Goal: Contribute content

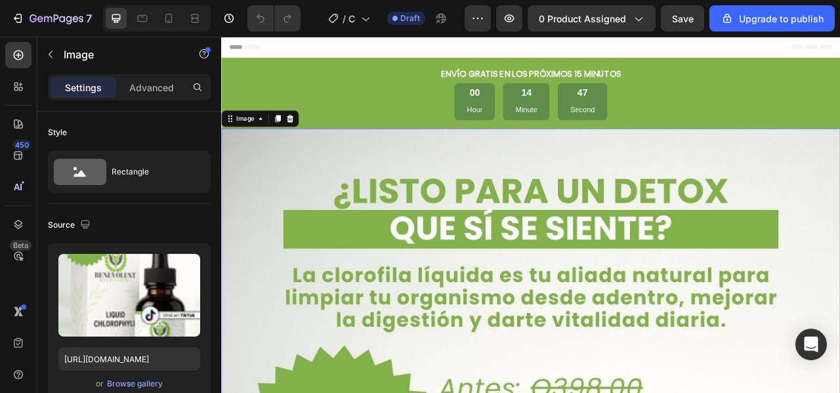
click at [188, 268] on icon "button" at bounding box center [188, 268] width 1 height 4
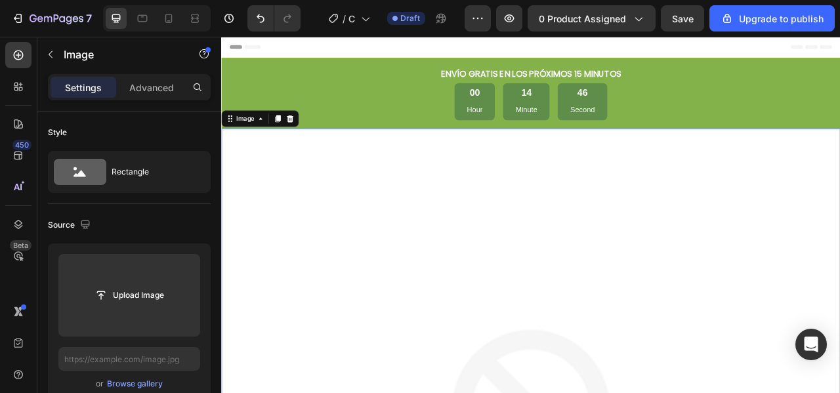
click at [138, 293] on input "file" at bounding box center [129, 295] width 91 height 22
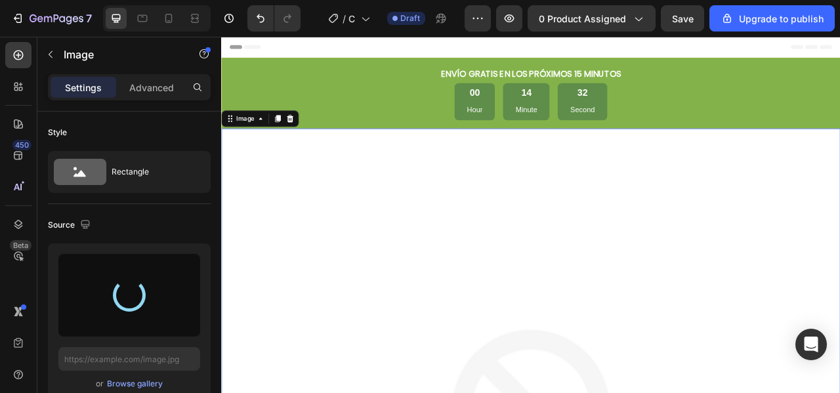
type input "[URL][DOMAIN_NAME]"
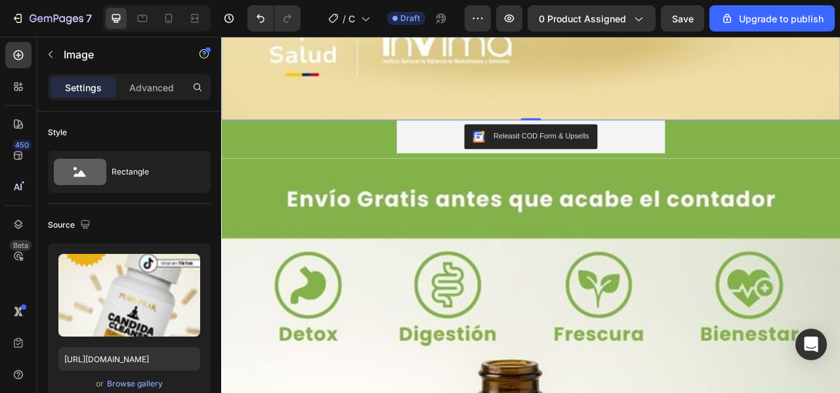
scroll to position [1410, 0]
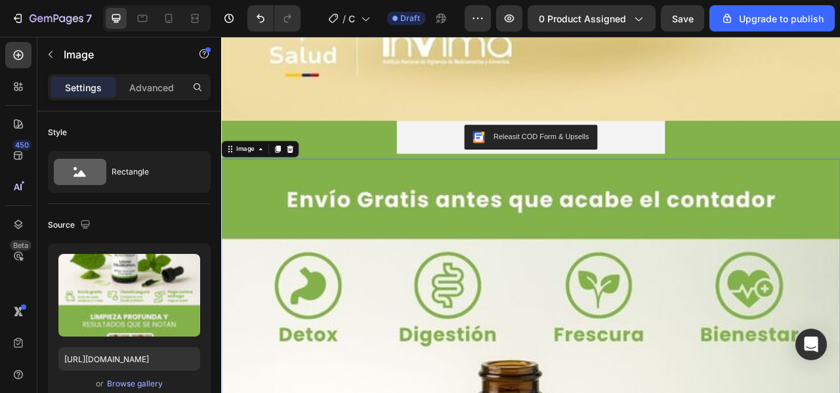
click at [185, 269] on icon "button" at bounding box center [186, 267] width 13 height 13
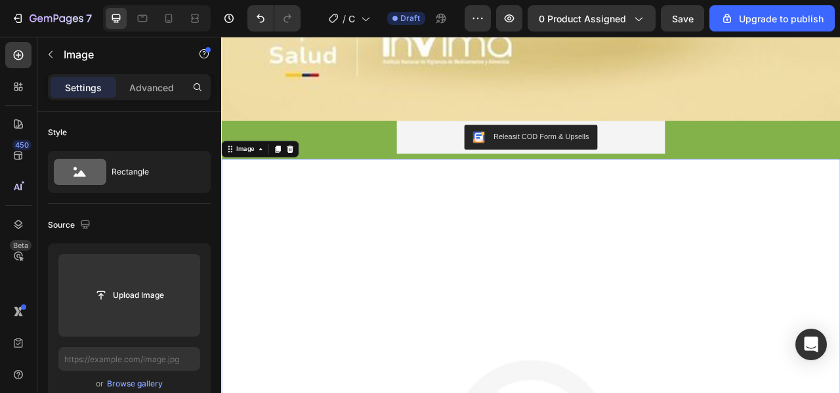
click at [149, 294] on input "file" at bounding box center [129, 295] width 91 height 22
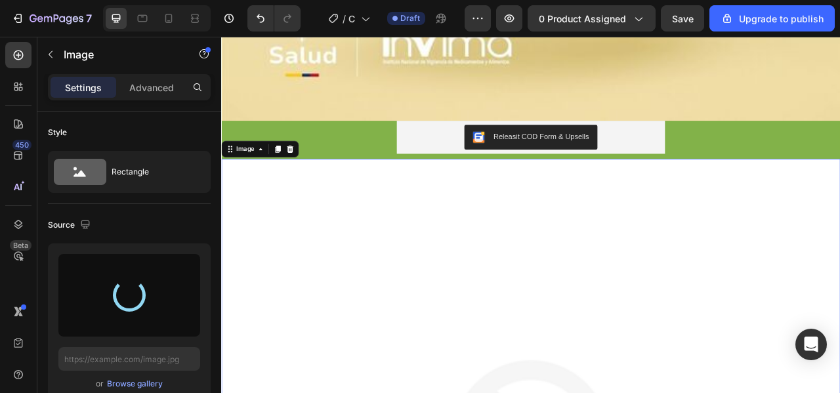
type input "[URL][DOMAIN_NAME]"
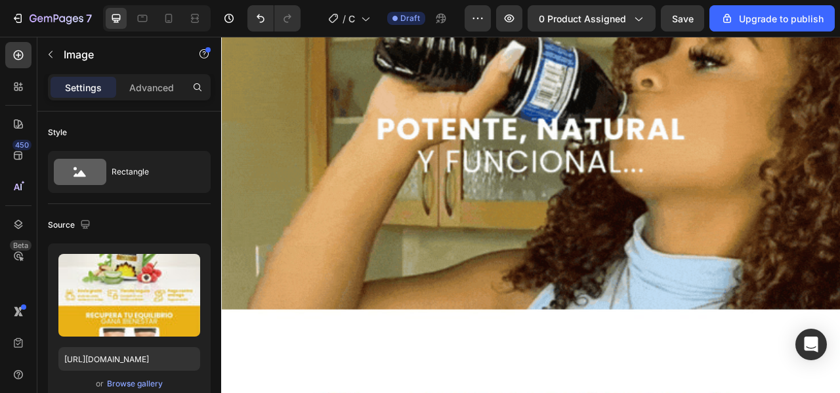
scroll to position [3016, 0]
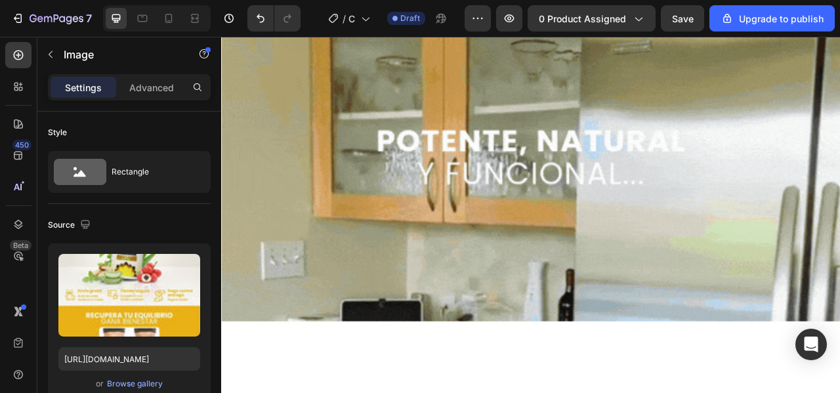
click at [334, 248] on img at bounding box center [615, 184] width 788 height 429
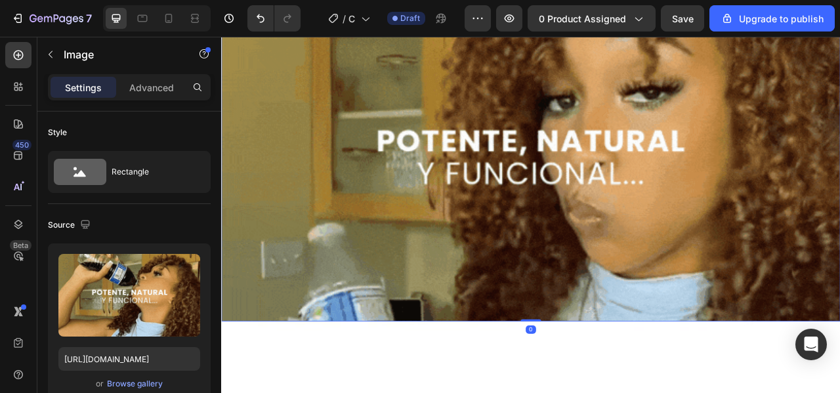
click at [187, 264] on icon "button" at bounding box center [186, 267] width 13 height 13
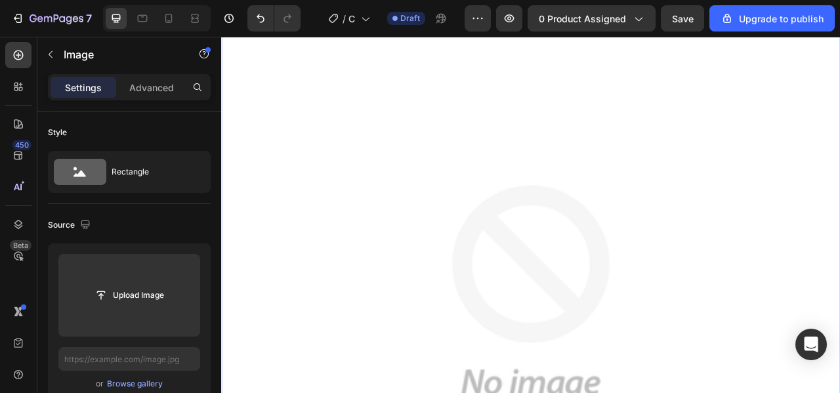
click at [140, 292] on input "file" at bounding box center [129, 295] width 91 height 22
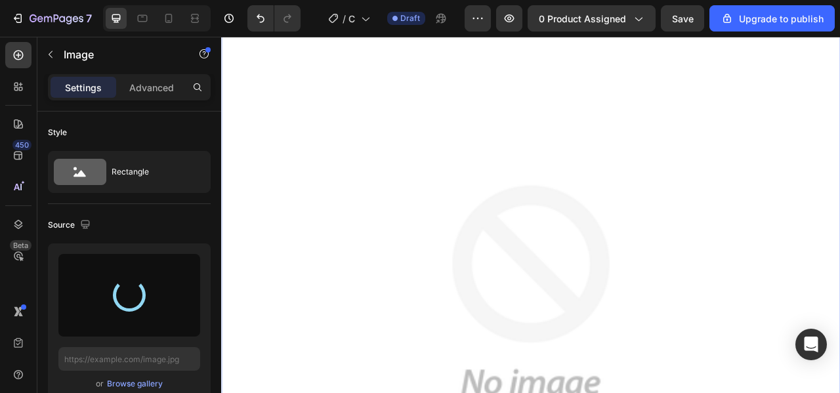
type input "https://cdn.shopify.com/s/files/1/0722/7211/7928/files/gempages_585936808525693…"
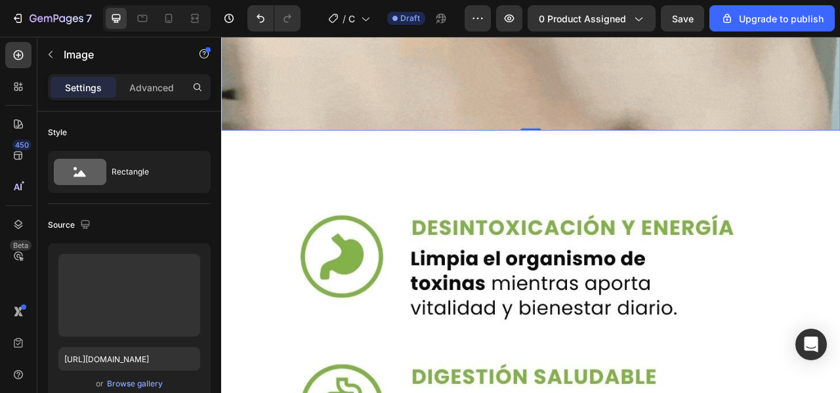
scroll to position [3360, 0]
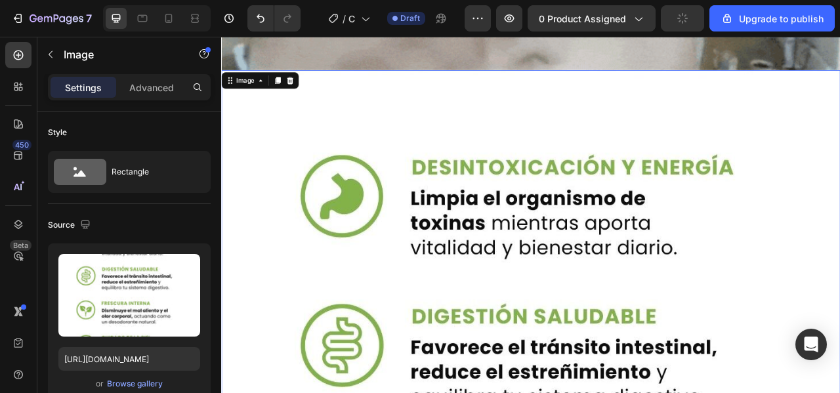
click at [190, 266] on icon "button" at bounding box center [187, 268] width 9 height 10
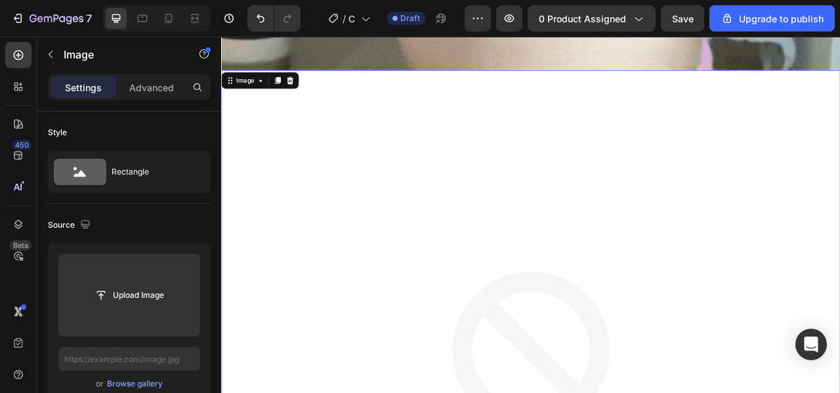
click at [151, 299] on input "file" at bounding box center [129, 295] width 91 height 22
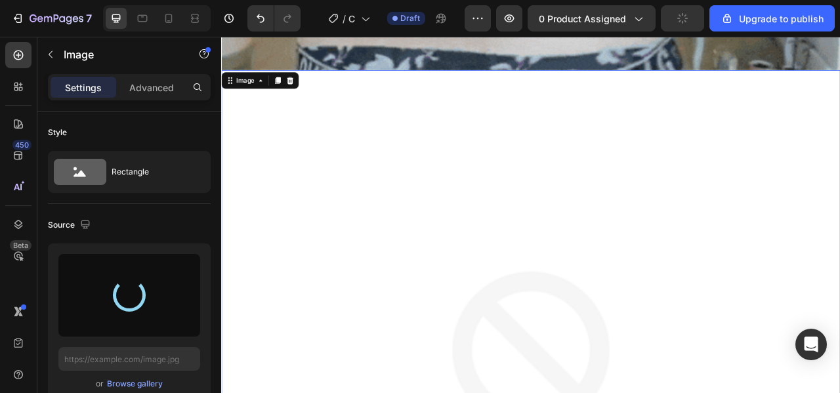
type input "https://cdn.shopify.com/s/files/1/0722/7211/7928/files/gempages_585936808525693…"
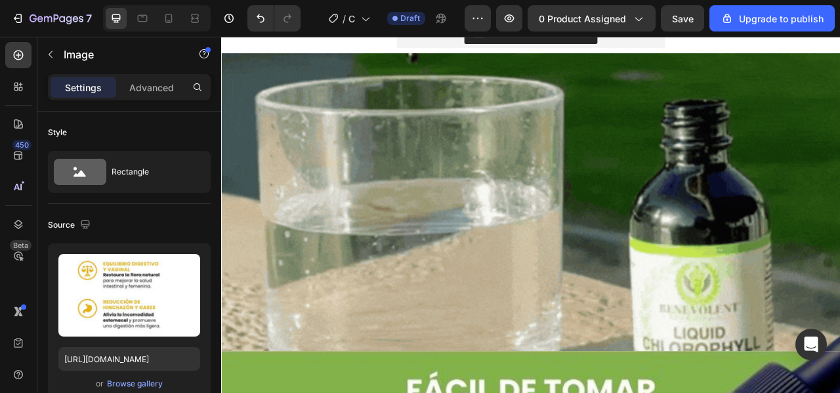
scroll to position [4333, 0]
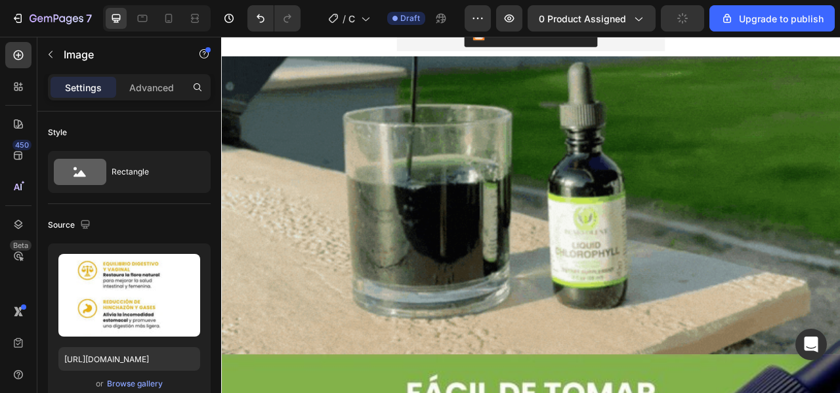
click at [375, 255] on img at bounding box center [615, 251] width 788 height 379
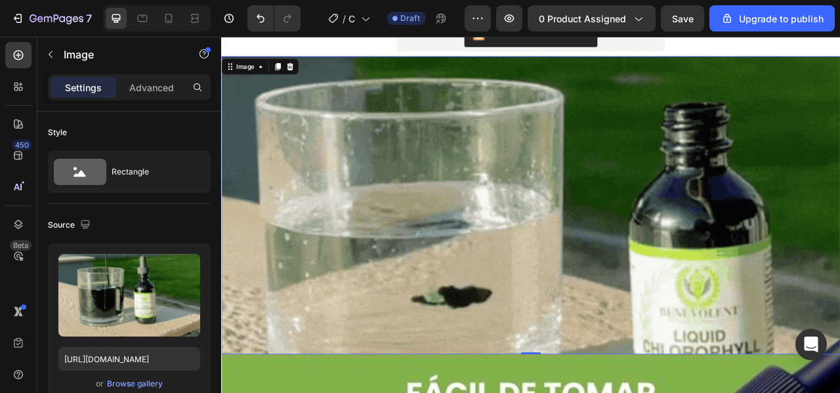
click at [188, 267] on icon "button" at bounding box center [188, 268] width 1 height 4
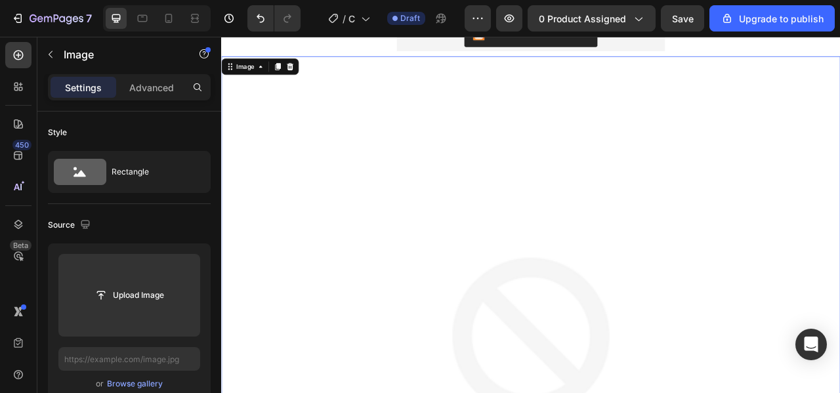
click at [136, 295] on input "file" at bounding box center [129, 295] width 91 height 22
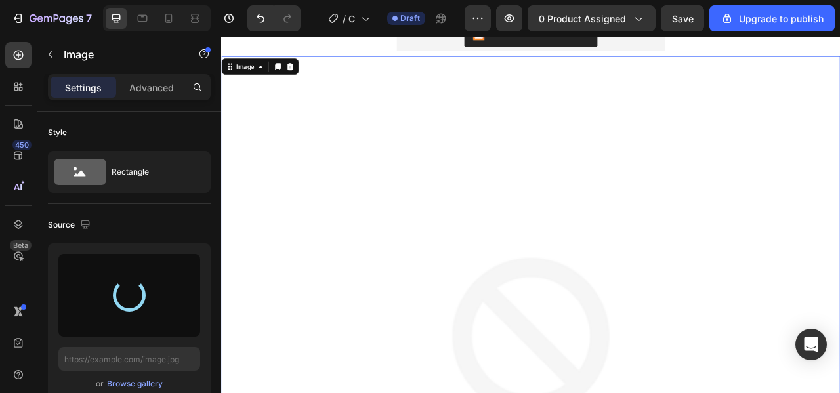
type input "https://cdn.shopify.com/s/files/1/0722/7211/7928/files/gempages_585936808525693…"
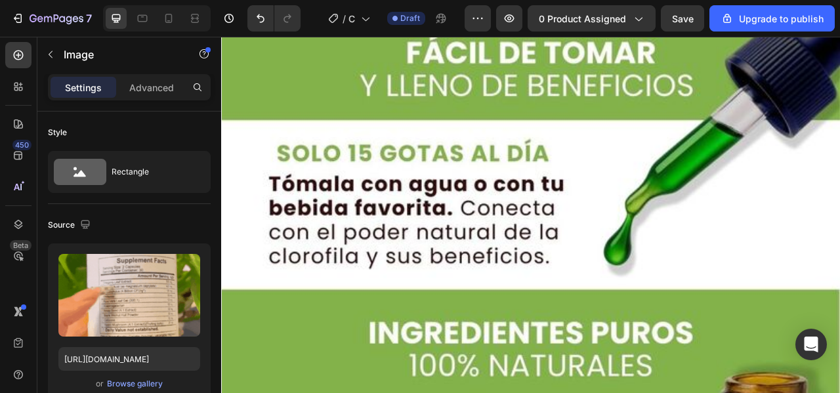
scroll to position [4767, 0]
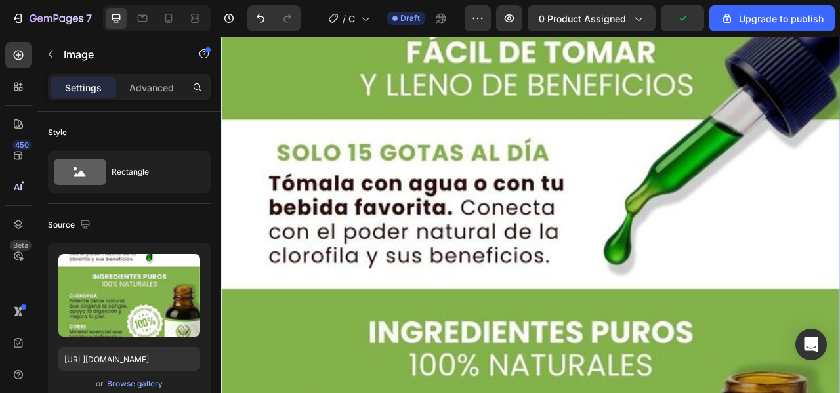
click at [188, 261] on icon "button" at bounding box center [186, 267] width 13 height 13
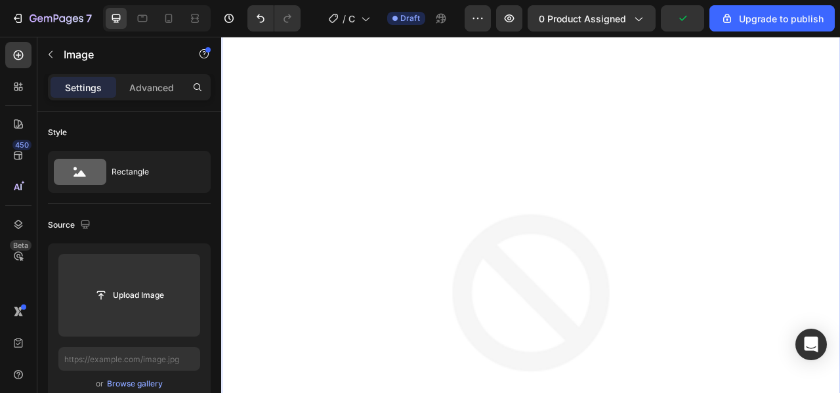
click at [143, 295] on input "file" at bounding box center [129, 295] width 91 height 22
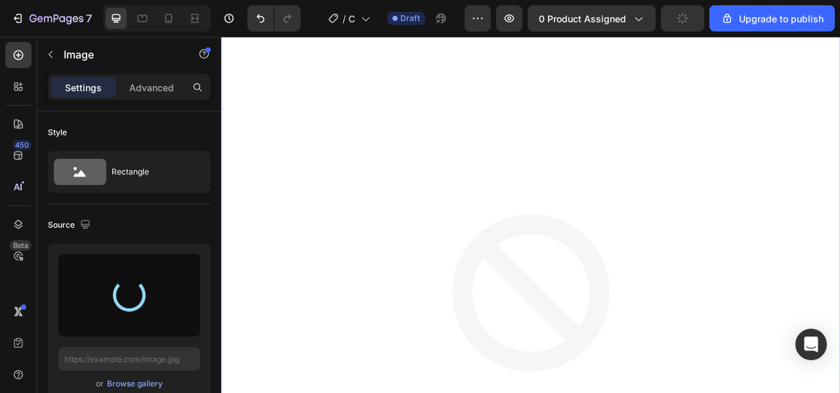
type input "https://cdn.shopify.com/s/files/1/0722/7211/7928/files/gempages_585936808525693…"
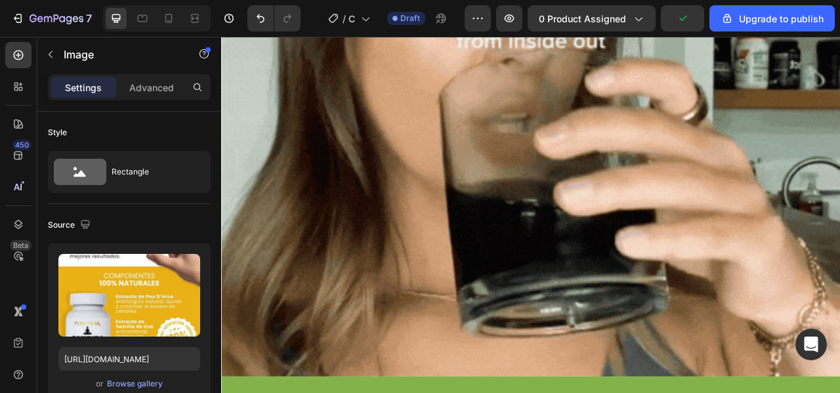
scroll to position [5704, 0]
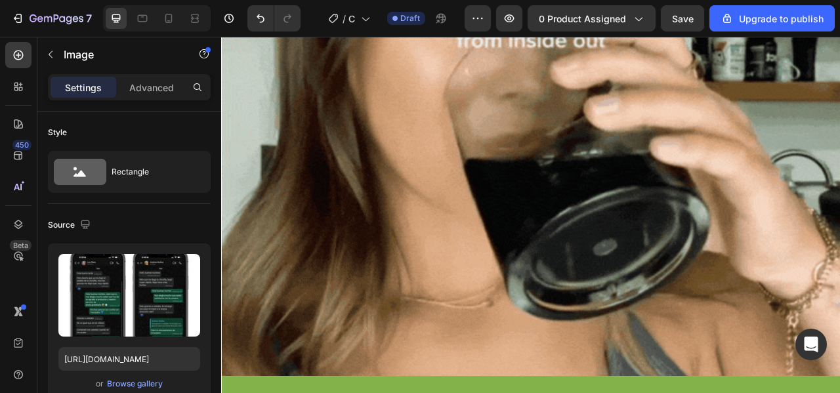
click at [186, 266] on icon "button" at bounding box center [186, 268] width 1 height 4
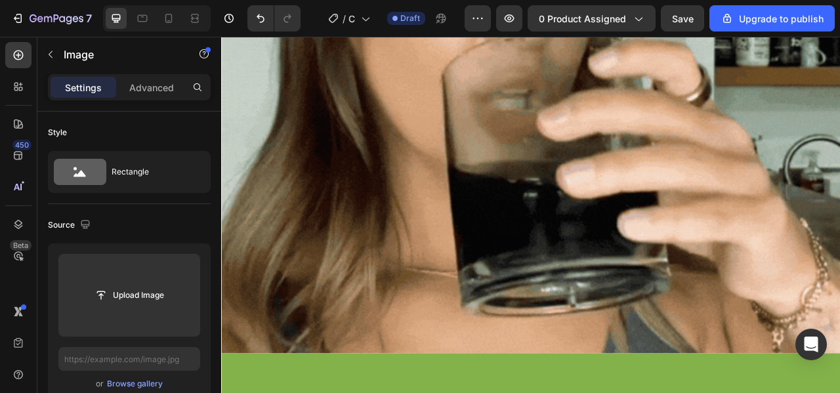
click at [144, 293] on input "file" at bounding box center [129, 295] width 91 height 22
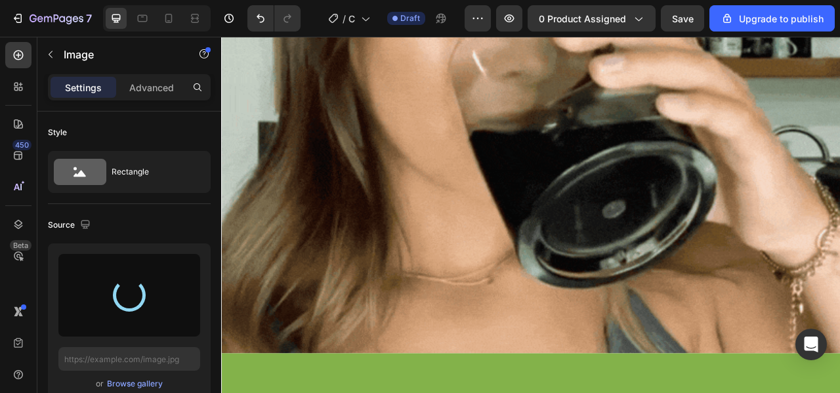
type input "https://cdn.shopify.com/s/files/1/0722/7211/7928/files/gempages_585936808525693…"
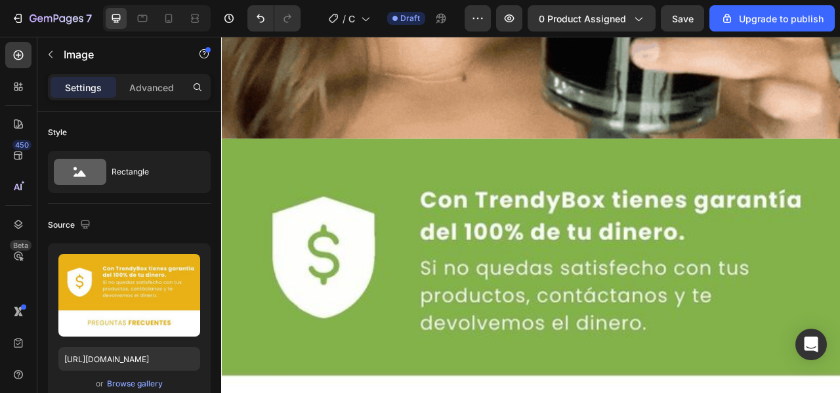
scroll to position [5683, 0]
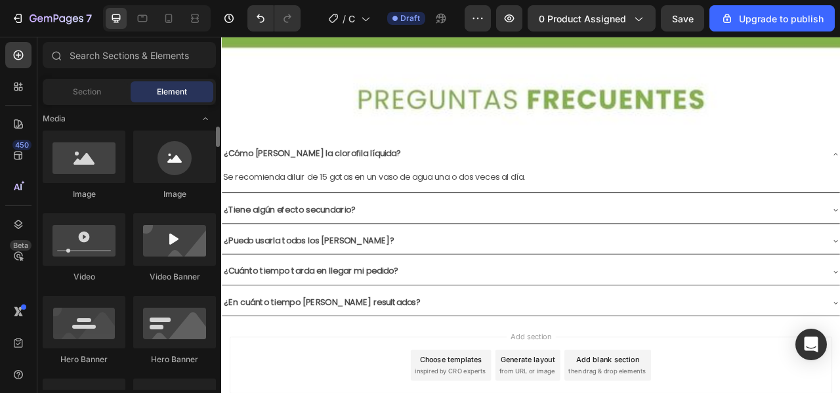
scroll to position [402, 0]
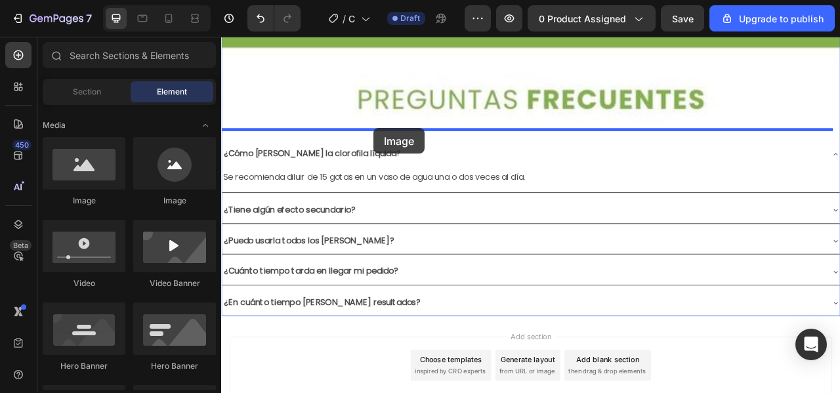
drag, startPoint x: 318, startPoint y: 200, endPoint x: 415, endPoint y: 153, distance: 107.4
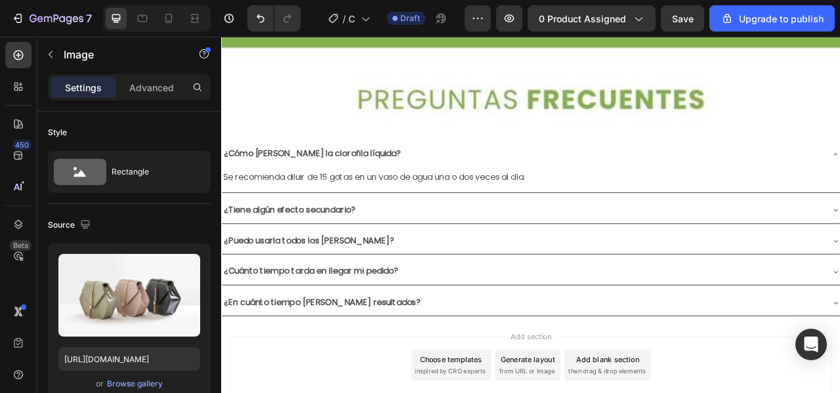
click at [149, 316] on input "file" at bounding box center [129, 317] width 91 height 22
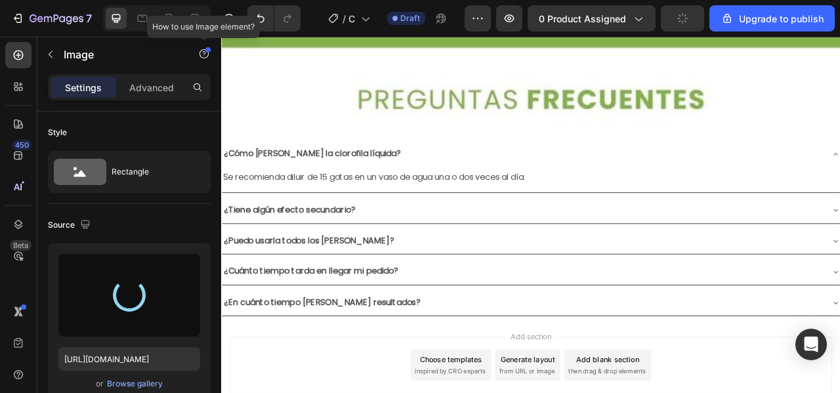
type input "https://cdn.shopify.com/s/files/1/0722/7211/7928/files/gempages_585936808525693…"
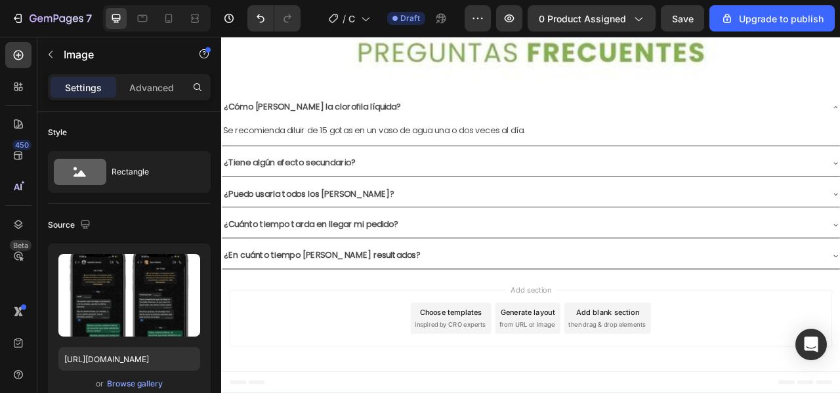
scroll to position [6817, 0]
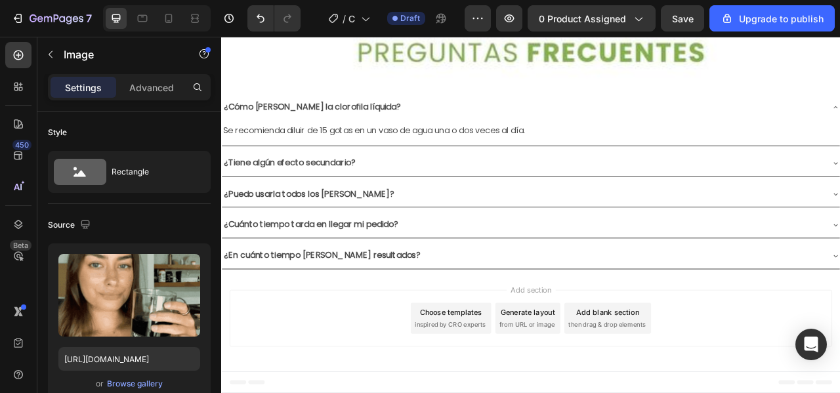
click at [190, 266] on icon "button" at bounding box center [187, 268] width 9 height 10
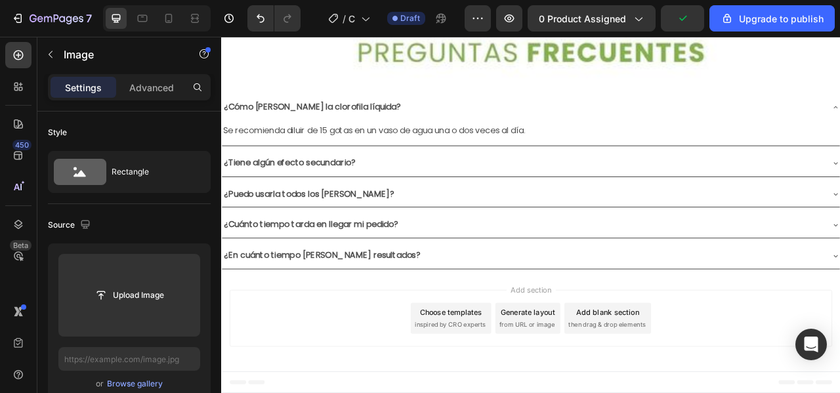
click at [136, 297] on input "file" at bounding box center [129, 295] width 91 height 22
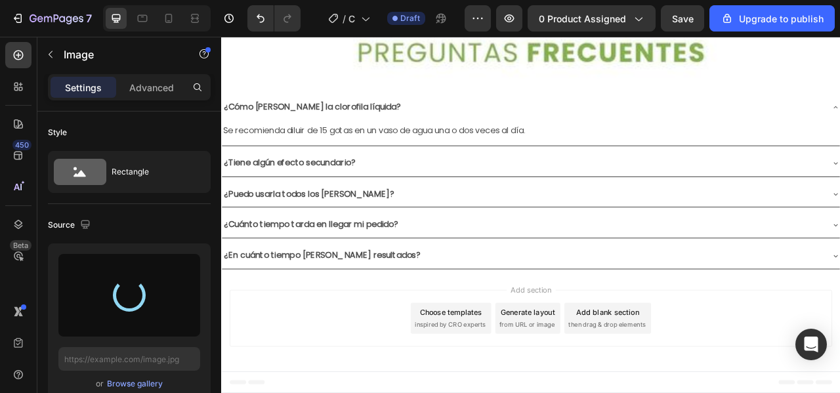
type input "https://cdn.shopify.com/s/files/1/0722/7211/7928/files/gempages_585936808525693…"
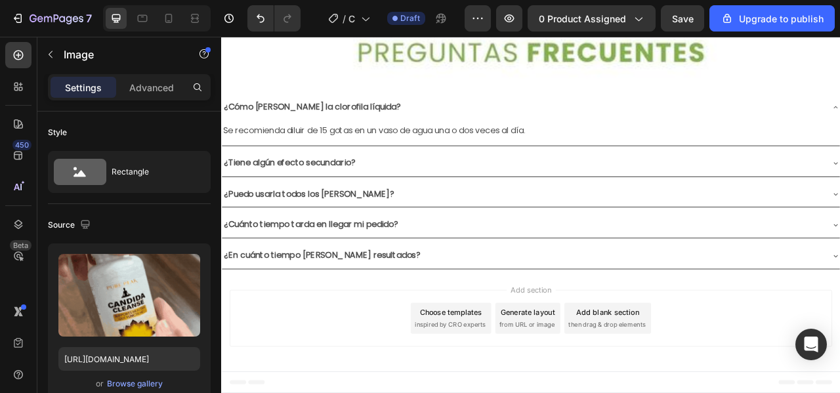
scroll to position [7005, 0]
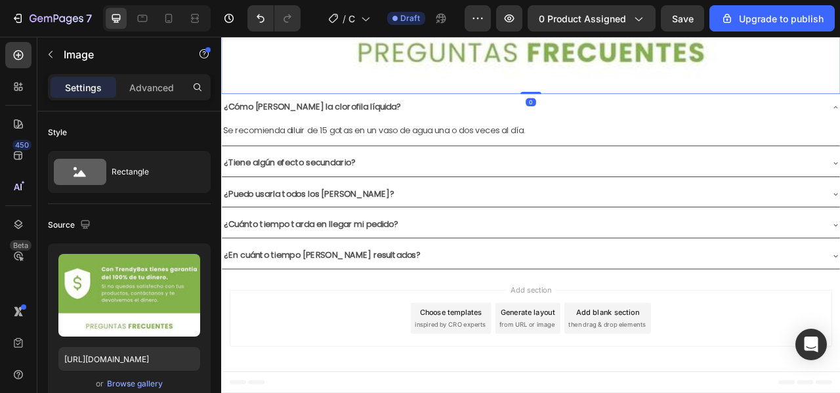
click at [188, 268] on icon "button" at bounding box center [188, 268] width 1 height 4
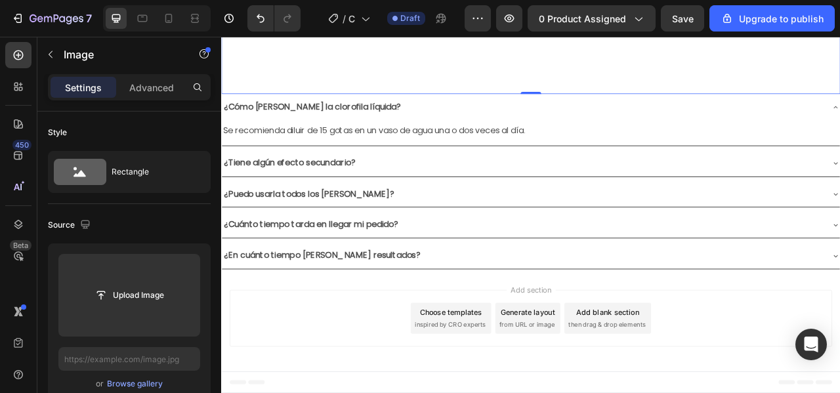
click at [149, 293] on input "file" at bounding box center [129, 295] width 91 height 22
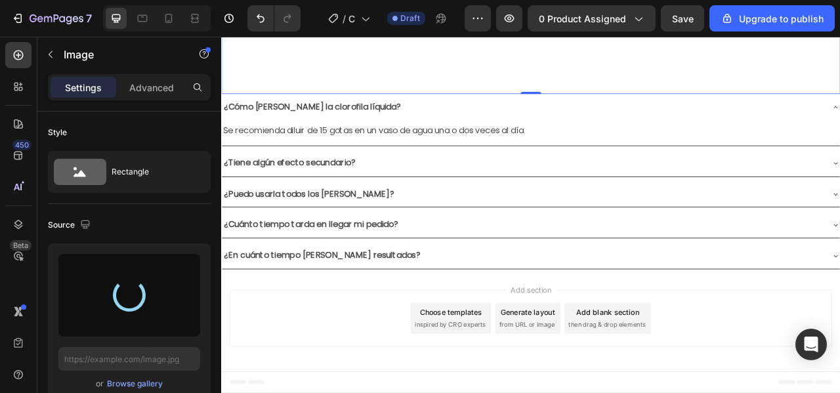
type input "https://cdn.shopify.com/s/files/1/0722/7211/7928/files/gempages_585936808525693…"
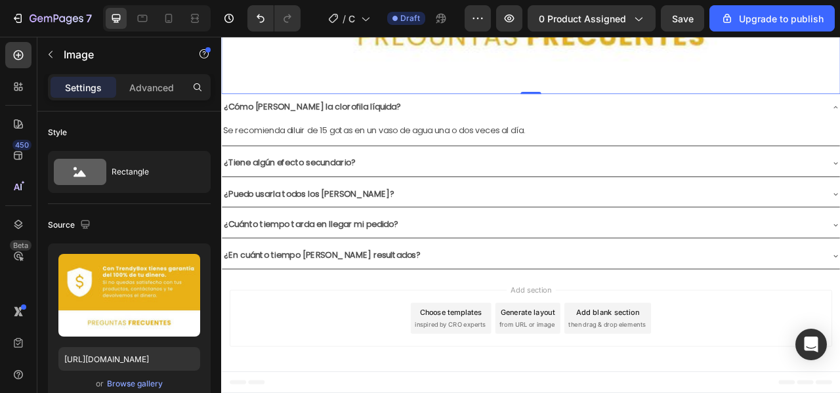
click at [601, 22] on span "0 product assigned" at bounding box center [582, 19] width 87 height 14
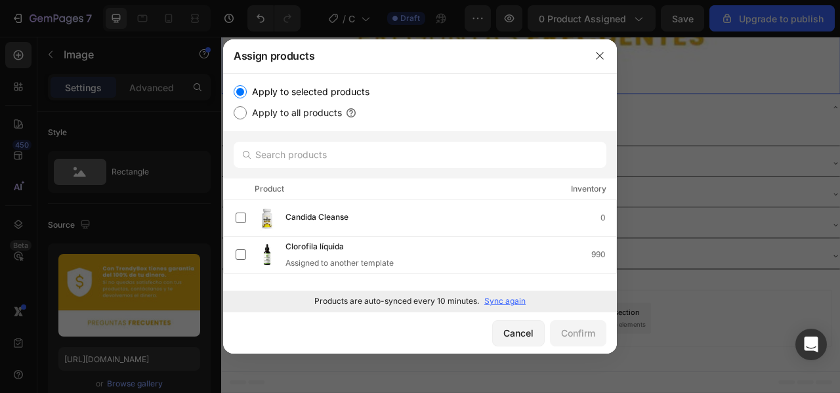
click at [241, 218] on label at bounding box center [241, 218] width 11 height 11
click at [563, 327] on div "Confirm" at bounding box center [578, 333] width 34 height 14
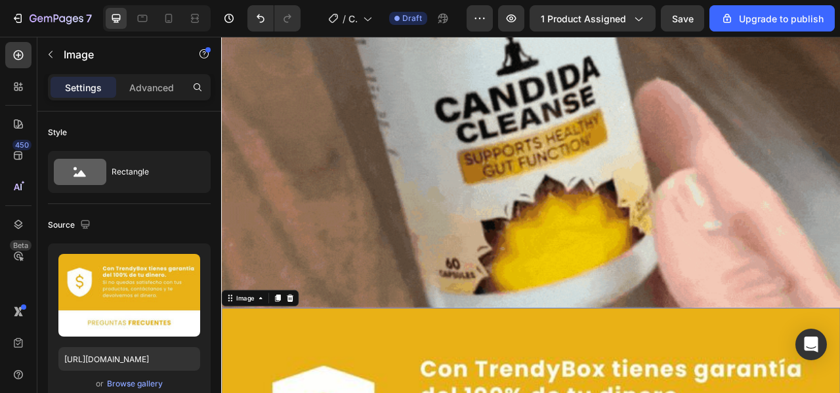
scroll to position [4979, 0]
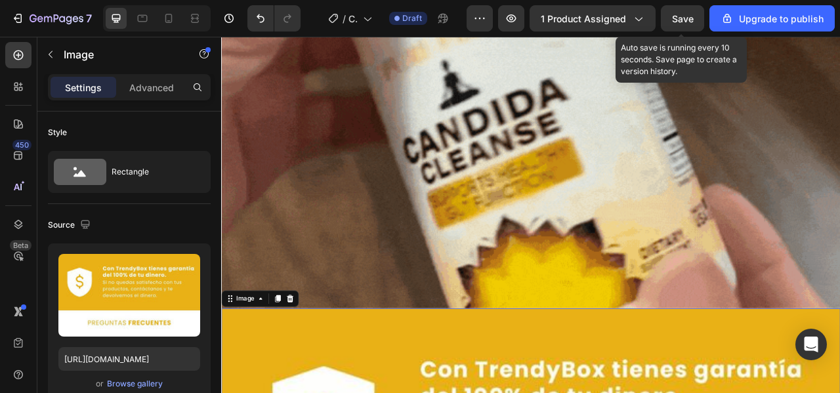
click at [682, 26] on button "Save" at bounding box center [682, 18] width 43 height 26
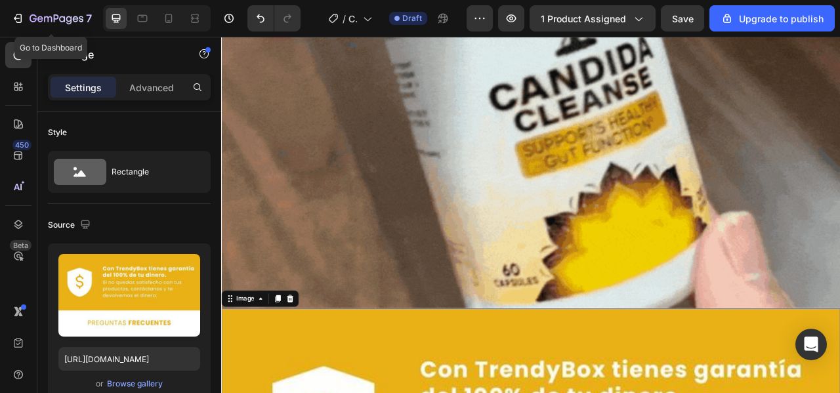
click at [25, 18] on div "7" at bounding box center [51, 19] width 81 height 16
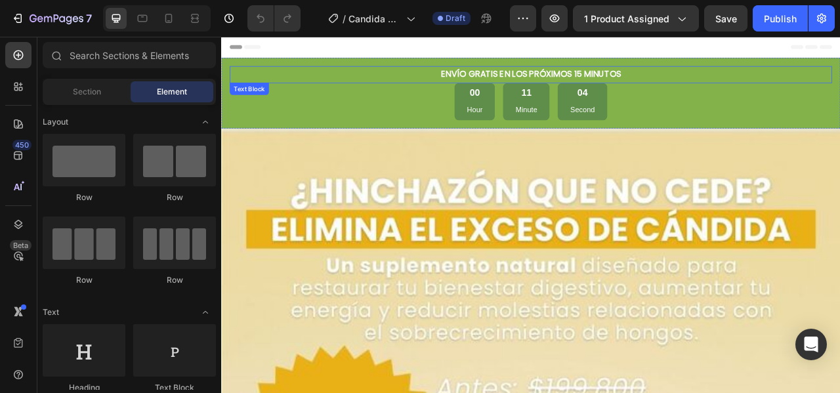
click at [312, 95] on div "ENVÍO GRATIS EN LOS PRÓXIMOS 15 MINUTOS" at bounding box center [615, 85] width 767 height 22
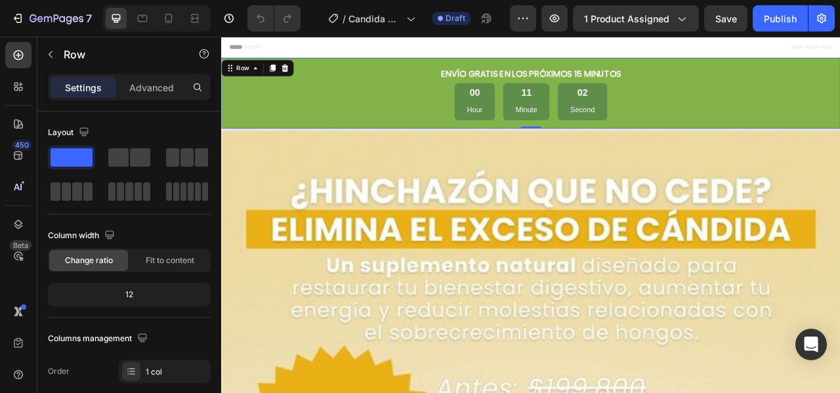
click at [226, 137] on div "ENVÍO GRATIS EN LOS PRÓXIMOS 15 MINUTOS Text Block 00 Hour 11 Minute 02 Second …" at bounding box center [615, 109] width 788 height 90
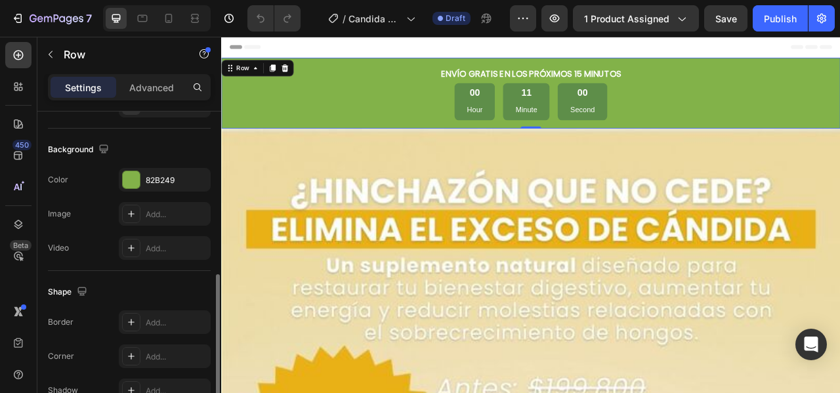
scroll to position [409, 0]
click at [152, 170] on div "82B249" at bounding box center [165, 181] width 92 height 24
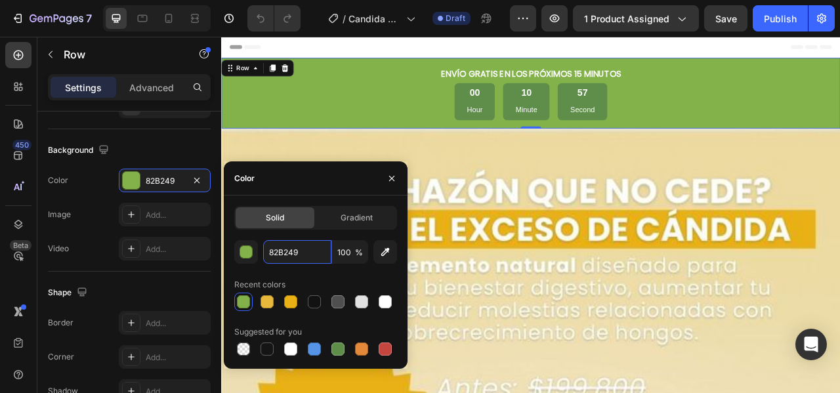
click at [312, 256] on input "82B249" at bounding box center [297, 252] width 68 height 24
paste input "eab116"
type input "eab116"
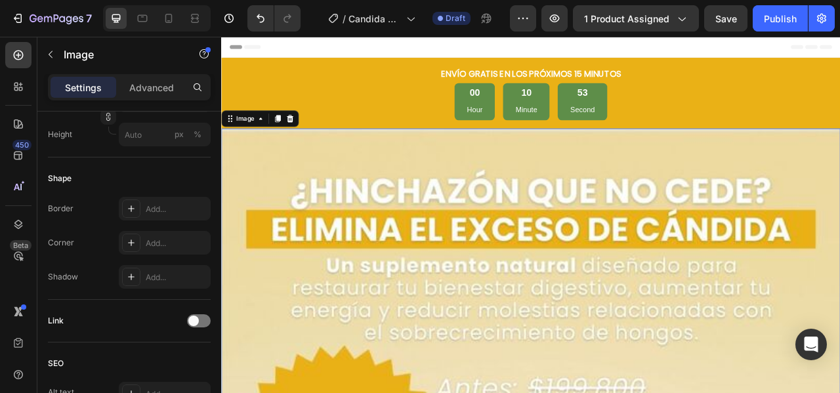
scroll to position [0, 0]
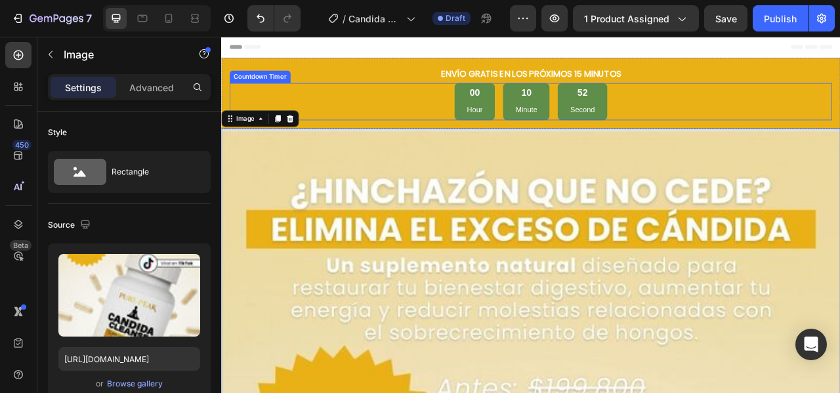
click at [534, 110] on div "00" at bounding box center [544, 108] width 20 height 15
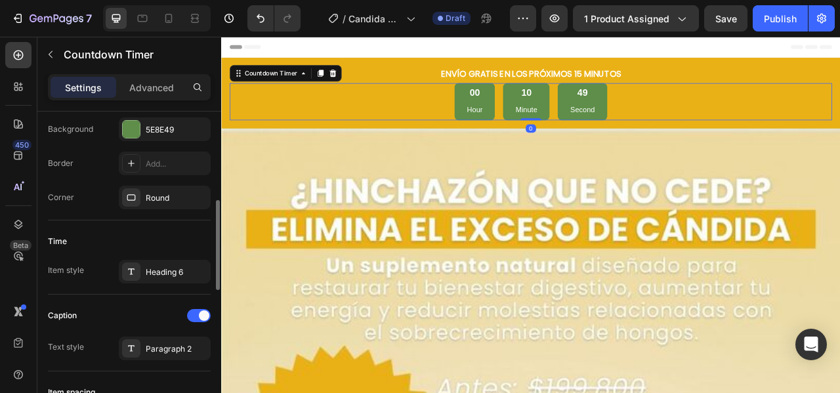
scroll to position [310, 0]
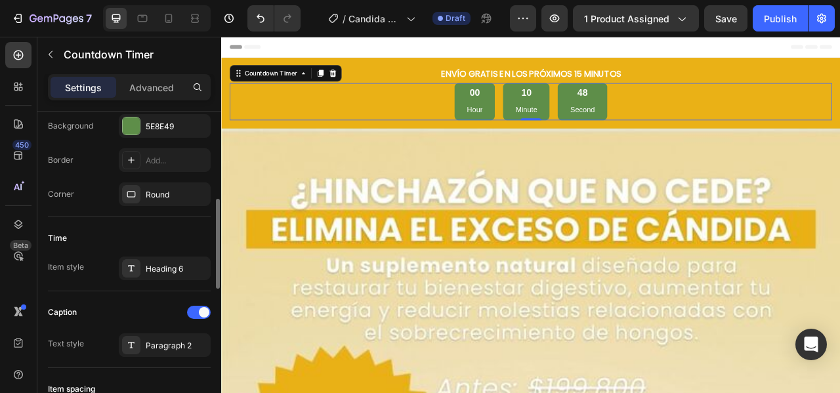
click at [151, 131] on div "5E8E49" at bounding box center [165, 126] width 92 height 24
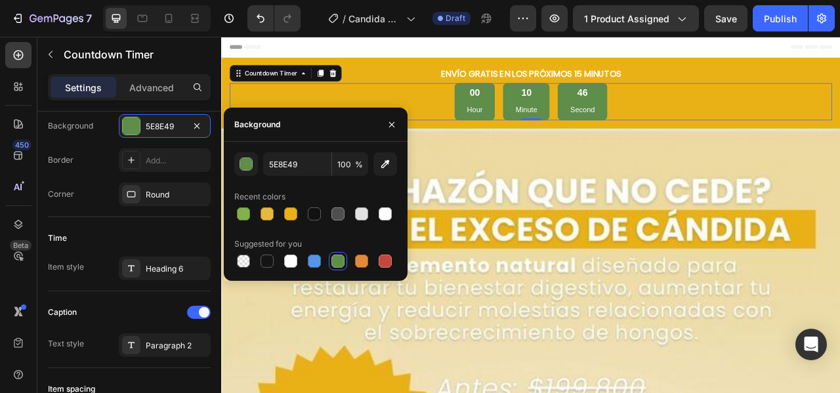
click at [266, 212] on div at bounding box center [267, 213] width 13 height 13
type input "E7B83B"
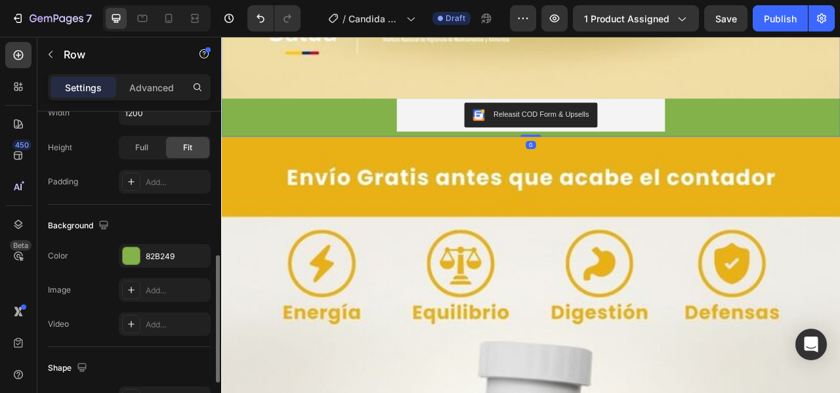
scroll to position [350, 0]
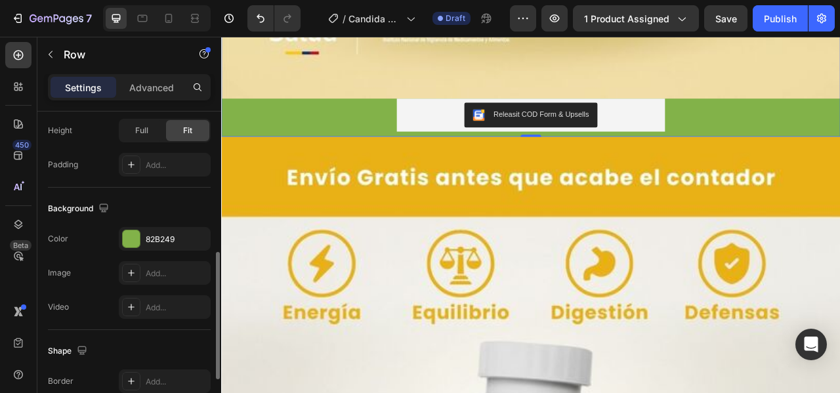
click at [157, 228] on div "82B249" at bounding box center [165, 239] width 92 height 24
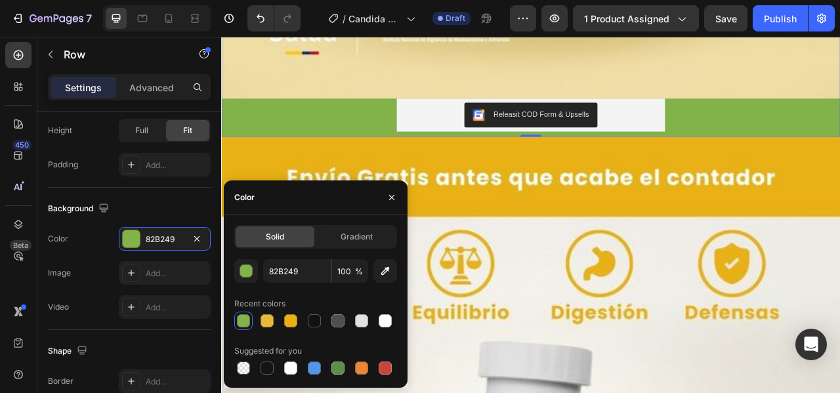
click at [289, 324] on div at bounding box center [290, 320] width 13 height 13
type input "EAB116"
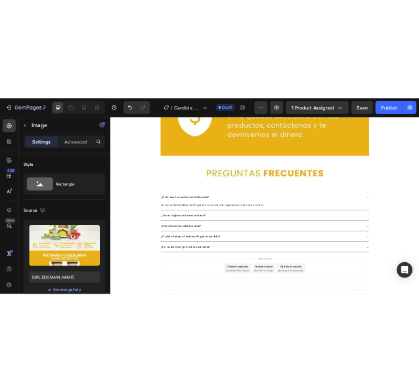
scroll to position [7248, 0]
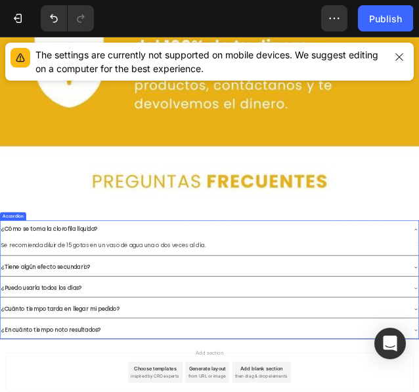
click at [159, 392] on strong "¿Cómo se toma la clorofila líquida?" at bounding box center [93, 399] width 181 height 15
click at [162, 392] on strong "¿Cómo se toma la clorofila líquida?" at bounding box center [93, 399] width 181 height 15
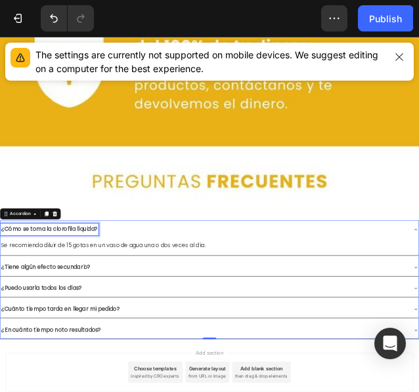
click at [157, 392] on strong "¿Cómo se toma la clorofila líquida?" at bounding box center [93, 399] width 181 height 15
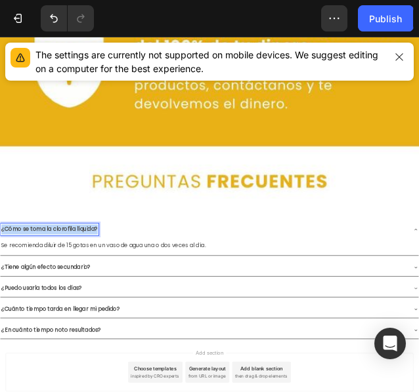
click at [157, 392] on strong "¿Cómo se toma la clorofila líquida?" at bounding box center [93, 399] width 181 height 15
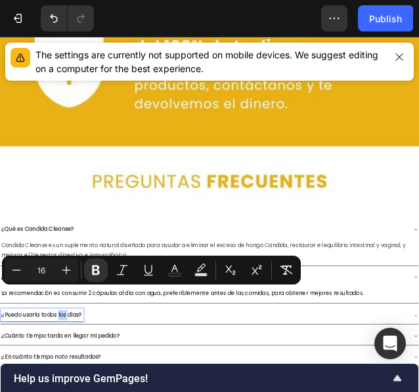
click at [59, 284] on div "Minus 16 Plus Bold Italic Underline Text Color Text Background Color Subscript …" at bounding box center [151, 270] width 299 height 29
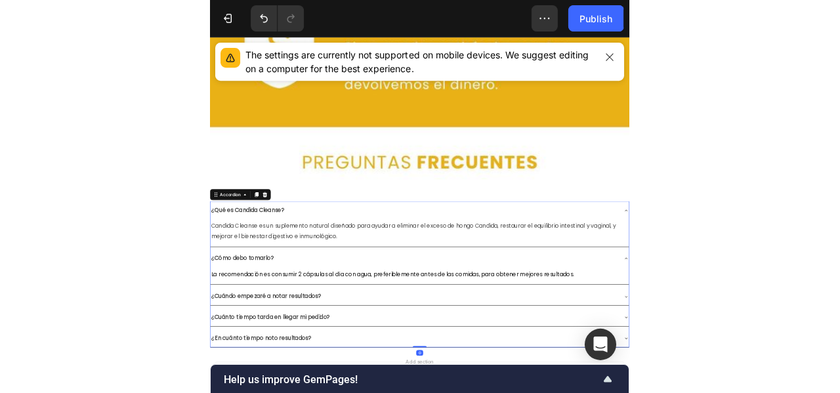
scroll to position [7299, 0]
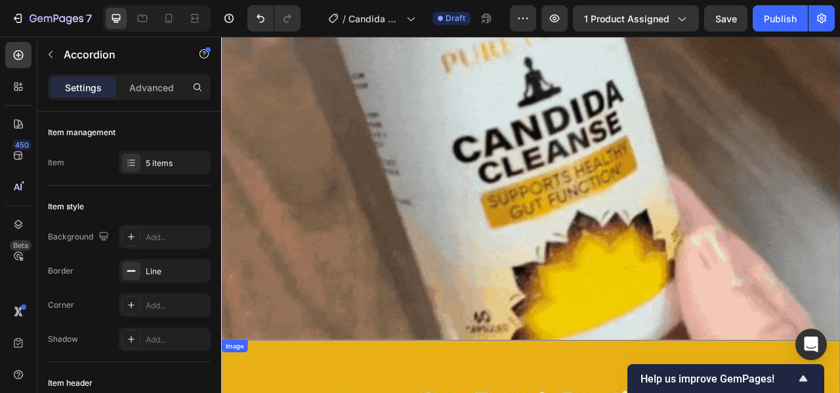
scroll to position [6765, 0]
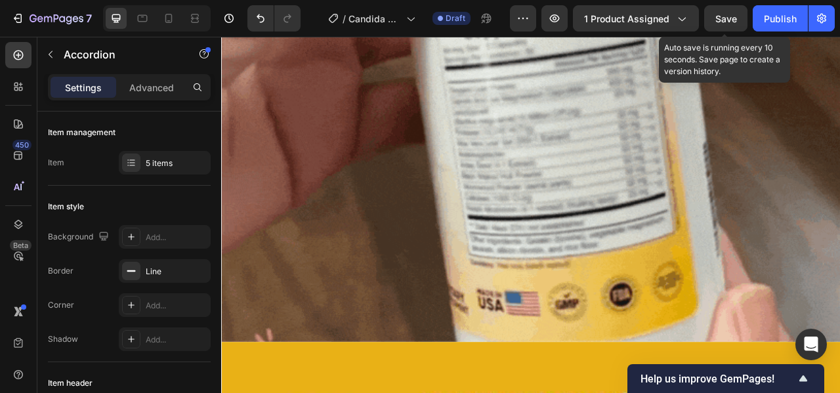
click at [731, 19] on span "Save" at bounding box center [726, 18] width 22 height 11
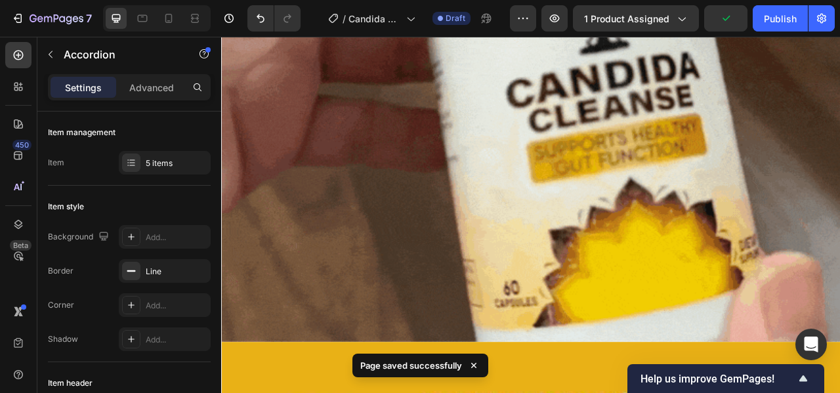
click at [777, 24] on div "Publish" at bounding box center [780, 19] width 33 height 14
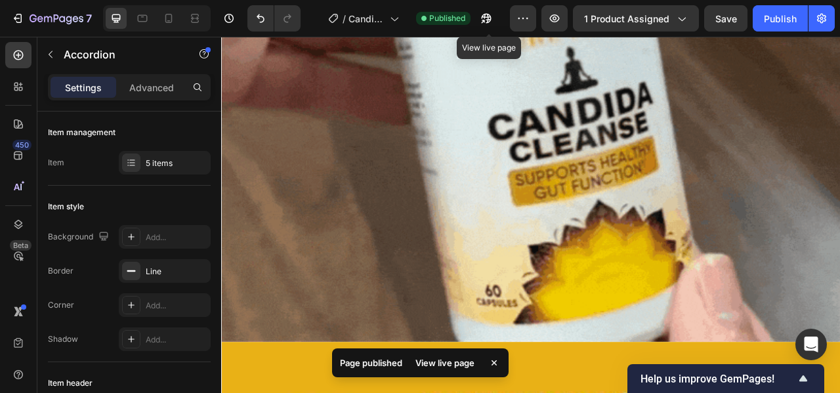
click at [489, 15] on icon "button" at bounding box center [486, 18] width 13 height 13
